Goal: Task Accomplishment & Management: Complete application form

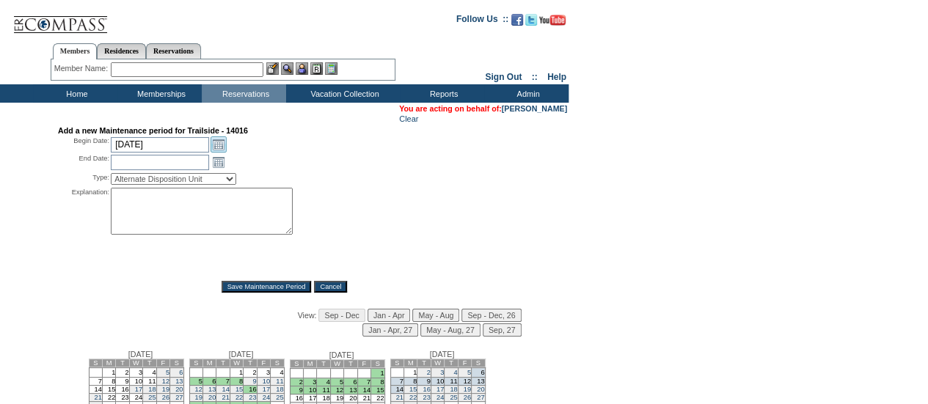
click at [222, 148] on link "Open the calendar popup." at bounding box center [219, 144] width 16 height 16
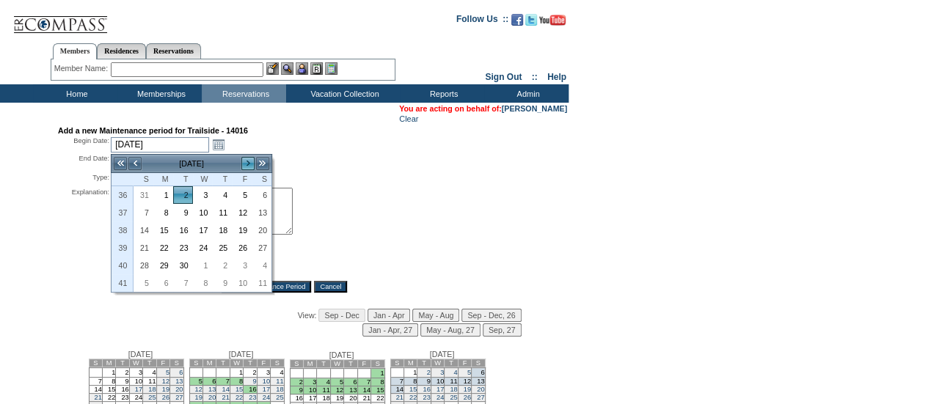
click at [245, 164] on link ">" at bounding box center [248, 163] width 15 height 15
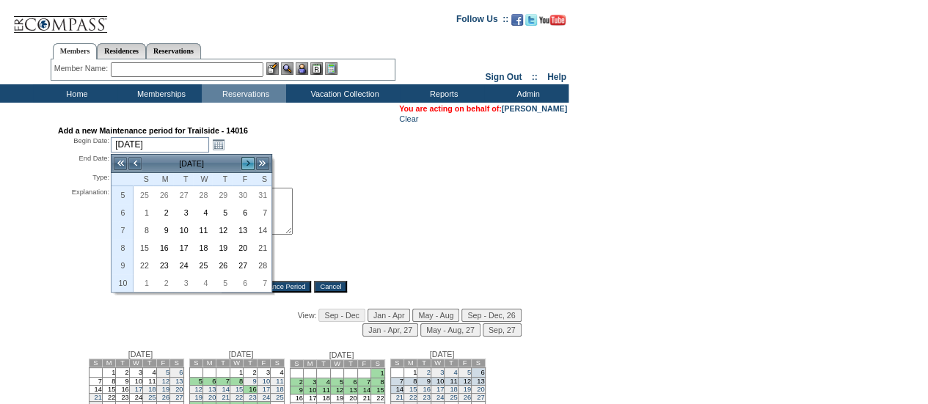
click at [245, 164] on link ">" at bounding box center [248, 163] width 15 height 15
click at [141, 216] on link "1" at bounding box center [143, 213] width 18 height 16
type input "2026-03-01"
type input "2026-03-02"
type input "3/1/2026"
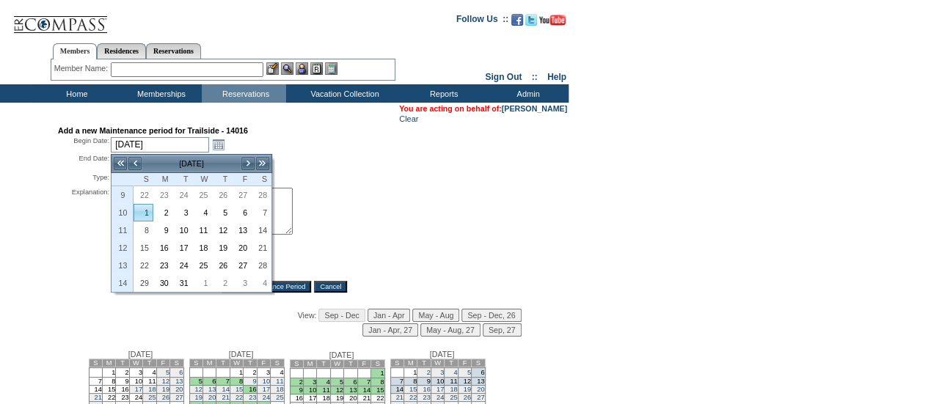
type input "3/2/2026"
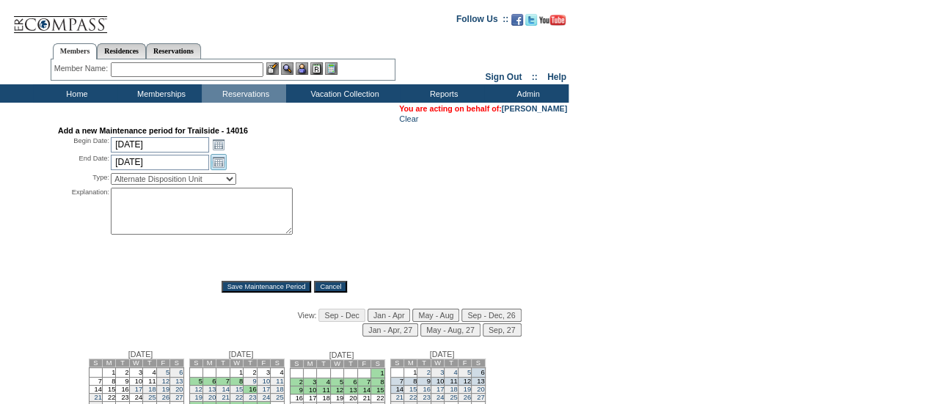
click at [223, 165] on link "Open the calendar popup." at bounding box center [219, 162] width 16 height 16
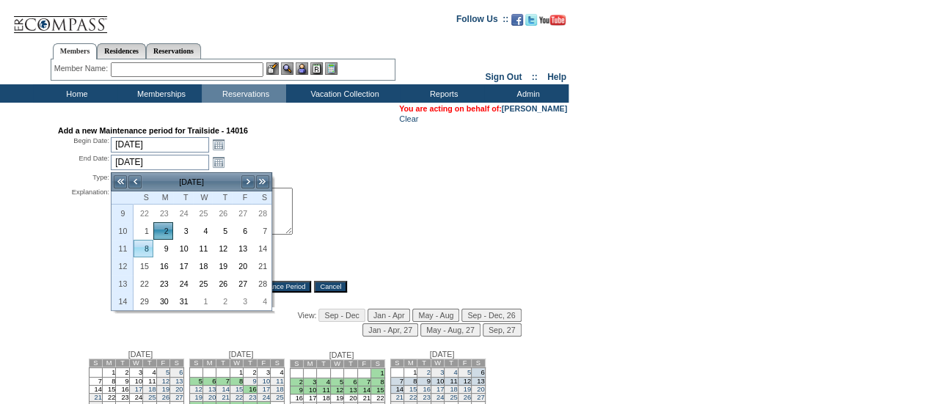
click at [148, 247] on link "8" at bounding box center [143, 249] width 18 height 16
type input "2026-03-08"
type input "3/8/2026"
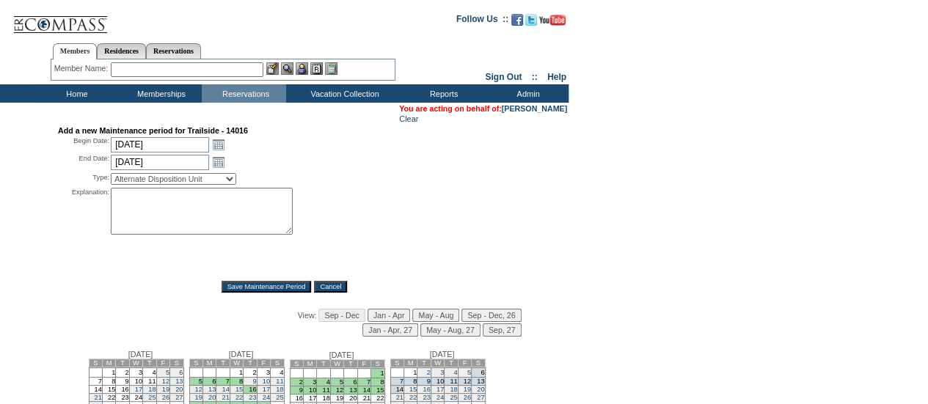
click at [175, 182] on select "Alternate Disposition Unit Business Hold Disposition Exclusive Alliance Partner…" at bounding box center [173, 179] width 125 height 12
select select "PropMaintBusinessHold"
click at [111, 175] on select "Alternate Disposition Unit Business Hold Disposition Exclusive Alliance Partner…" at bounding box center [173, 179] width 125 height 12
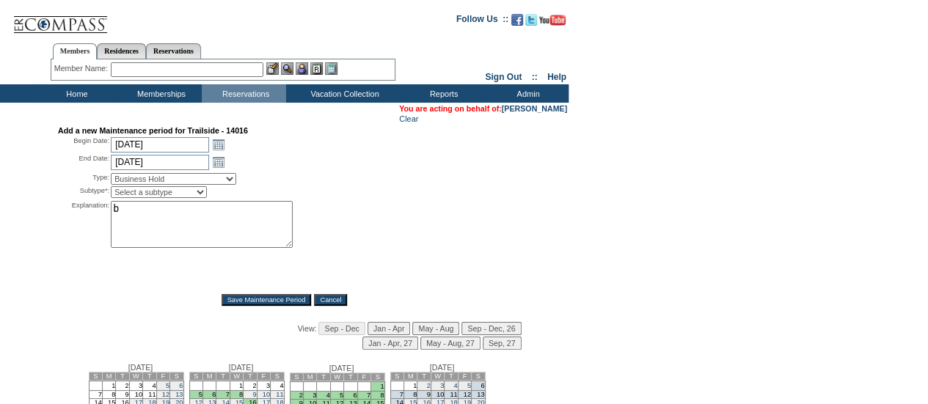
type textarea "b"
click at [142, 192] on select "Select a subtype Business Hold Pending Prospect Hold" at bounding box center [159, 192] width 96 height 12
select select "PropMaintBusinessHold-BusinessHold"
click at [111, 188] on select "Select a subtype Business Hold Pending Prospect Hold" at bounding box center [159, 192] width 96 height 12
click at [194, 218] on textarea "b" at bounding box center [202, 224] width 182 height 47
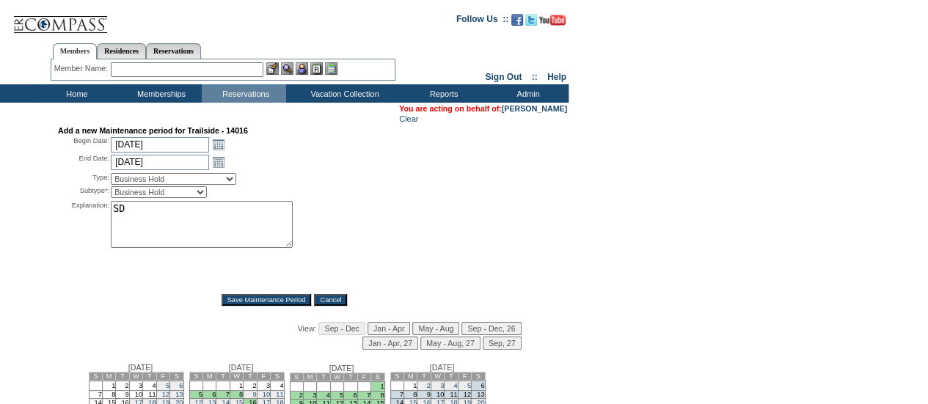
type textarea "S"
type textarea "DW"
click at [268, 302] on input "Save Maintenance Period" at bounding box center [267, 300] width 90 height 12
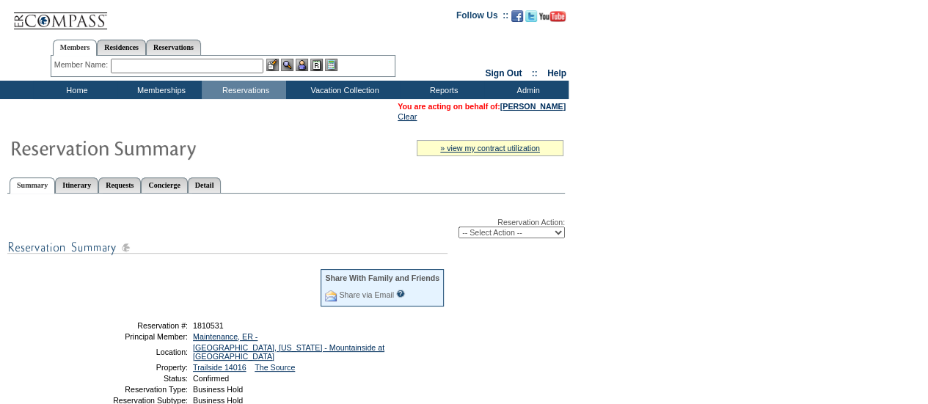
click at [658, 289] on form "Follow Us ::" at bounding box center [464, 367] width 928 height 735
click at [197, 62] on input "text" at bounding box center [187, 66] width 153 height 15
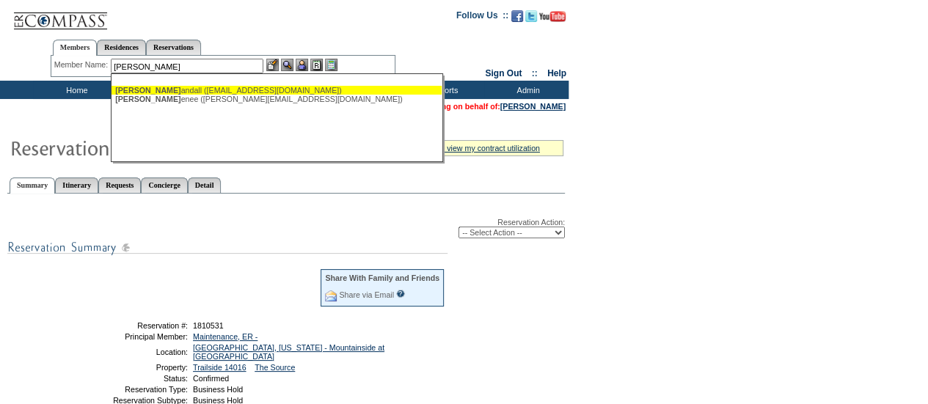
click at [277, 84] on ul "[PERSON_NAME], R andall ([EMAIL_ADDRESS][DOMAIN_NAME]) [PERSON_NAME], [PERSON_N…" at bounding box center [277, 94] width 330 height 25
click at [301, 90] on div "[PERSON_NAME], R andall ([EMAIL_ADDRESS][DOMAIN_NAME])" at bounding box center [276, 90] width 323 height 9
type input "[PERSON_NAME] ([EMAIL_ADDRESS][DOMAIN_NAME])"
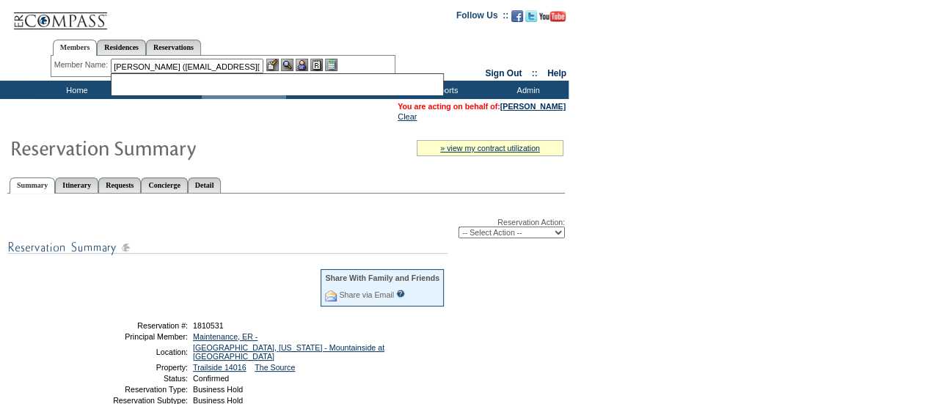
click at [304, 67] on img at bounding box center [302, 65] width 12 height 12
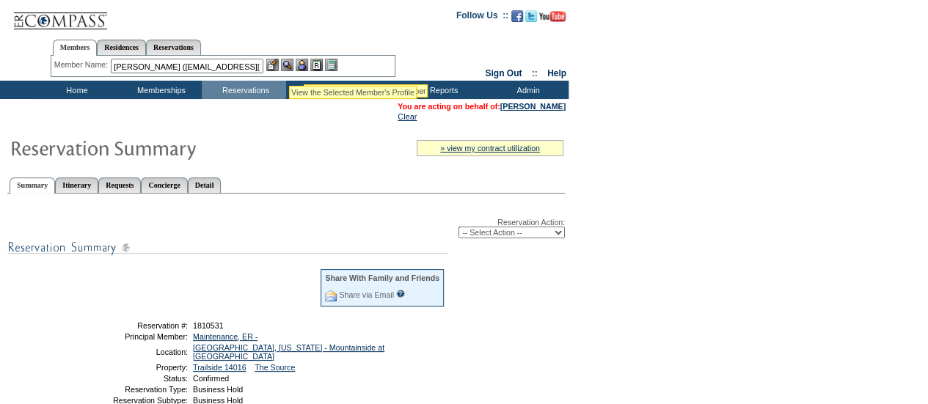
click at [289, 68] on img at bounding box center [287, 65] width 12 height 12
